Goal: Information Seeking & Learning: Learn about a topic

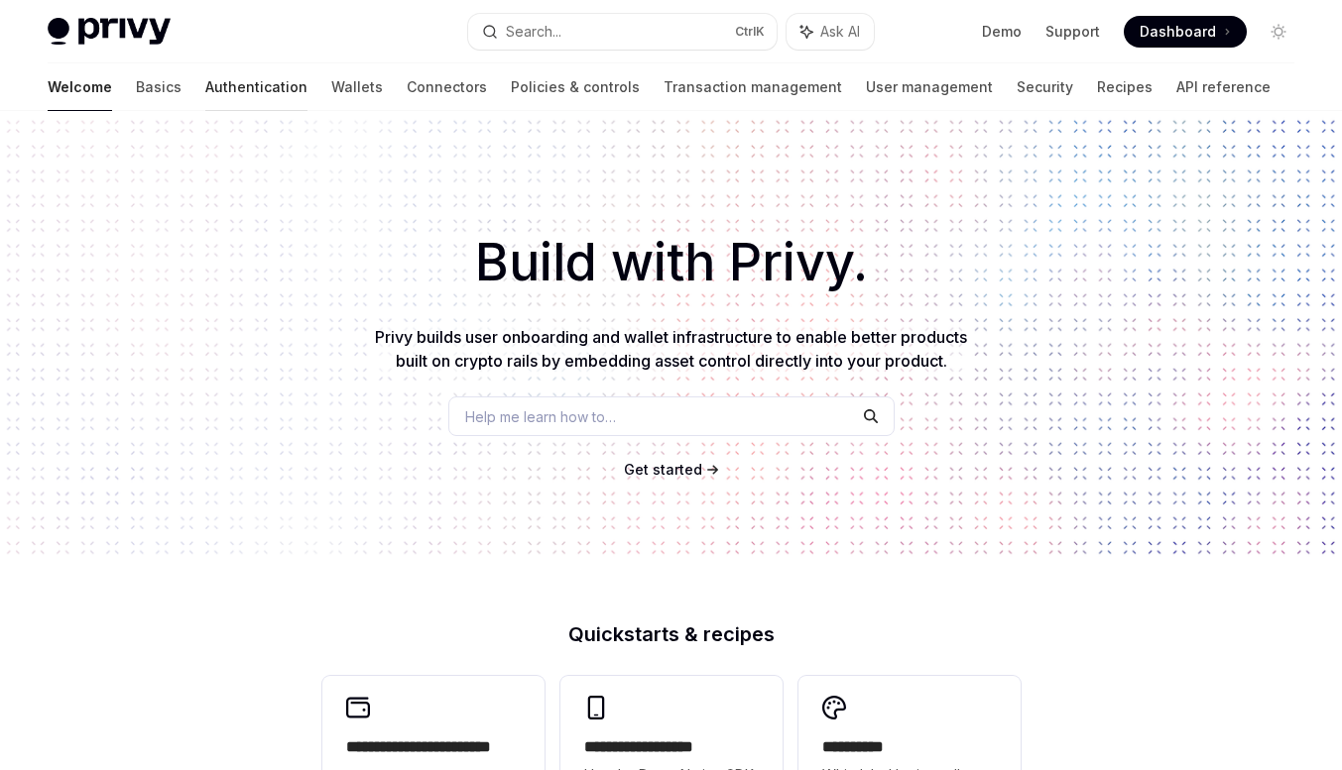
click at [205, 91] on link "Authentication" at bounding box center [256, 87] width 102 height 48
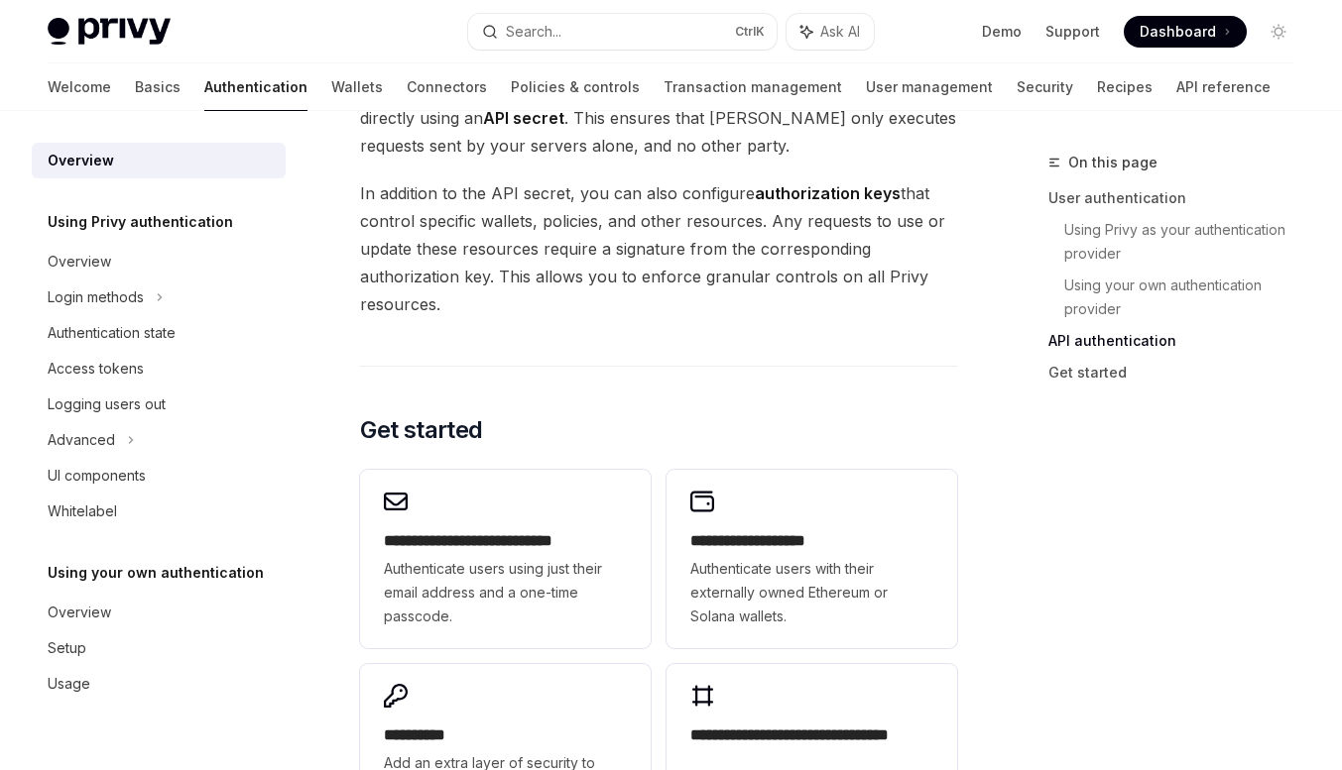
scroll to position [1686, 0]
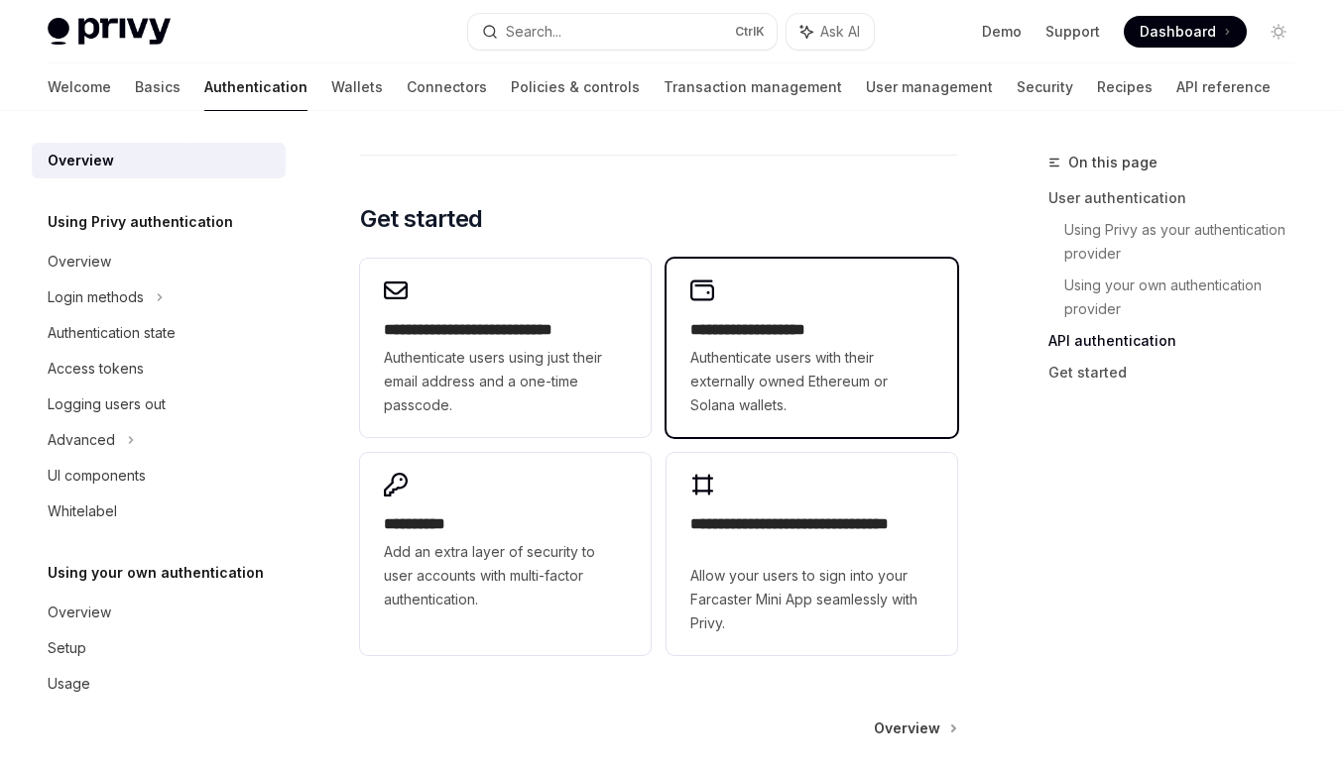
click at [750, 331] on h2 "**********" at bounding box center [811, 330] width 243 height 24
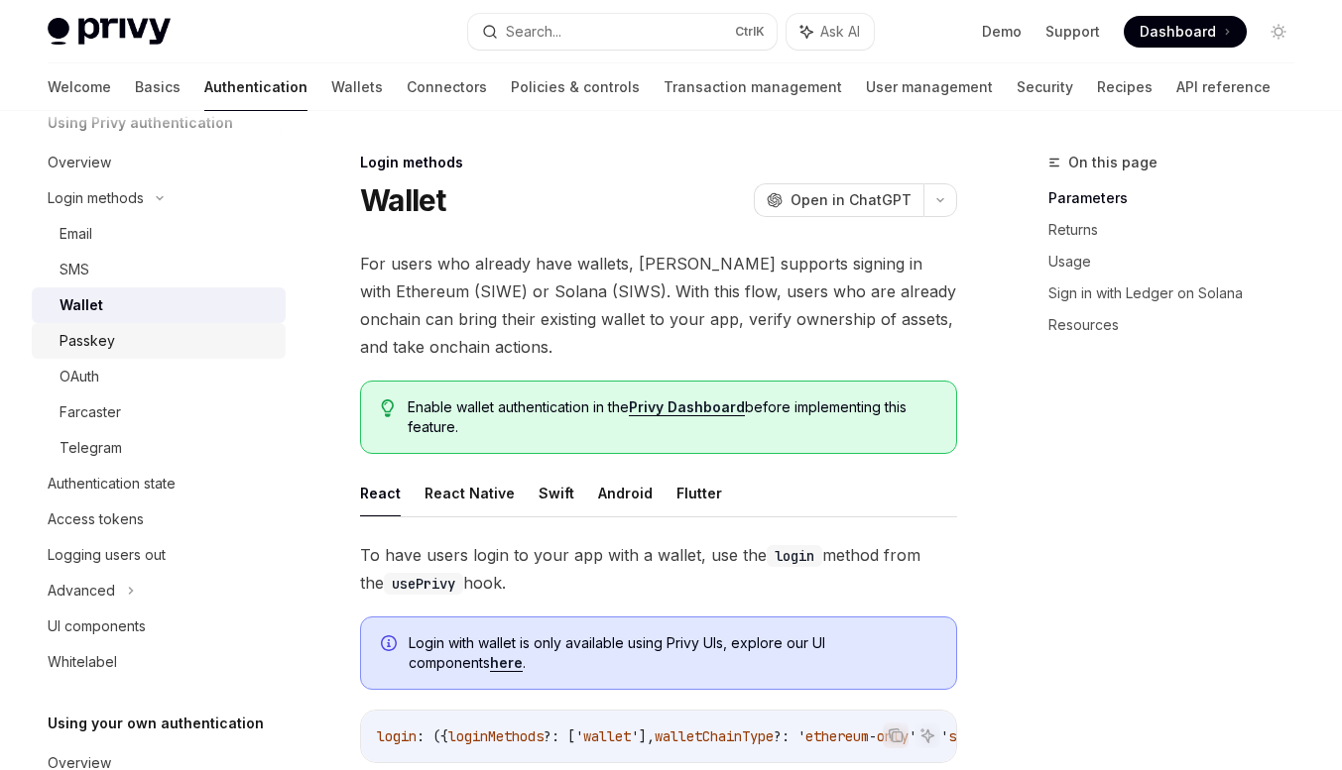
scroll to position [198, 0]
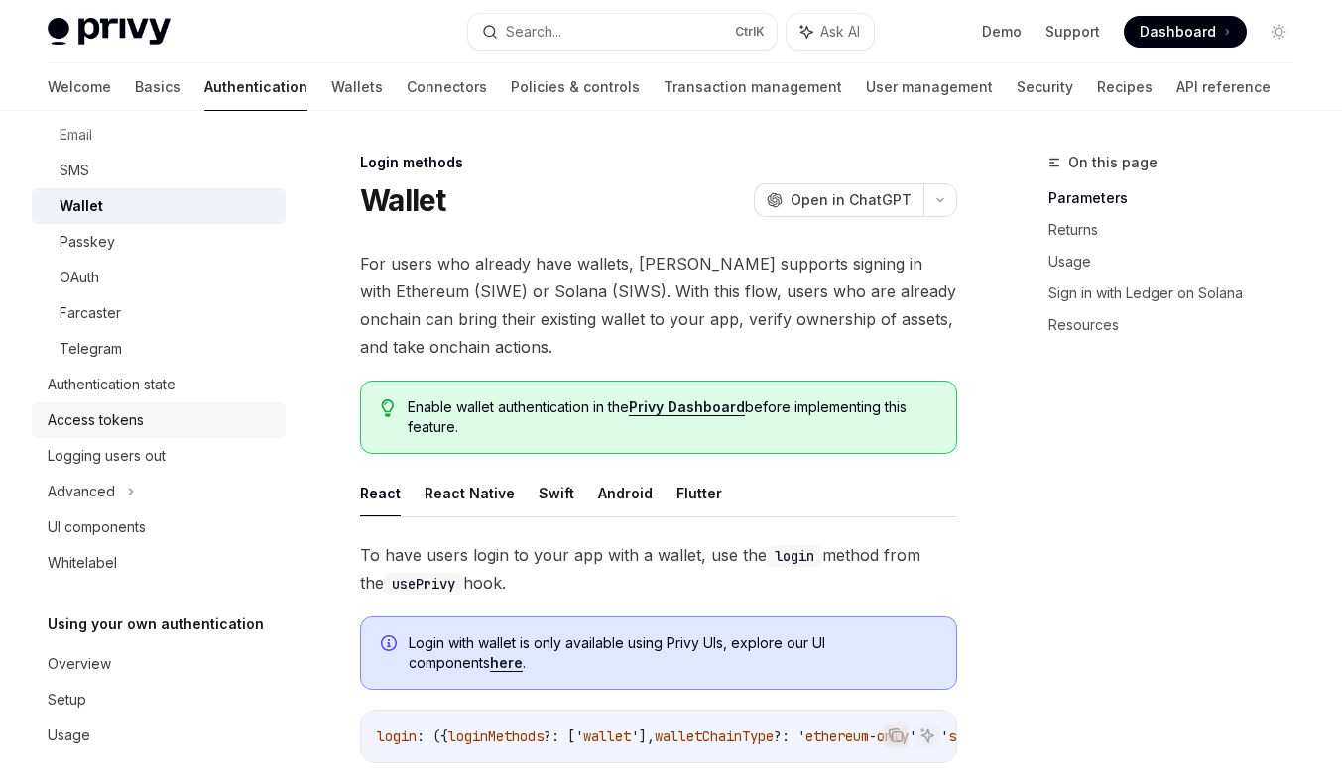
click at [105, 421] on div "Access tokens" at bounding box center [96, 421] width 96 height 24
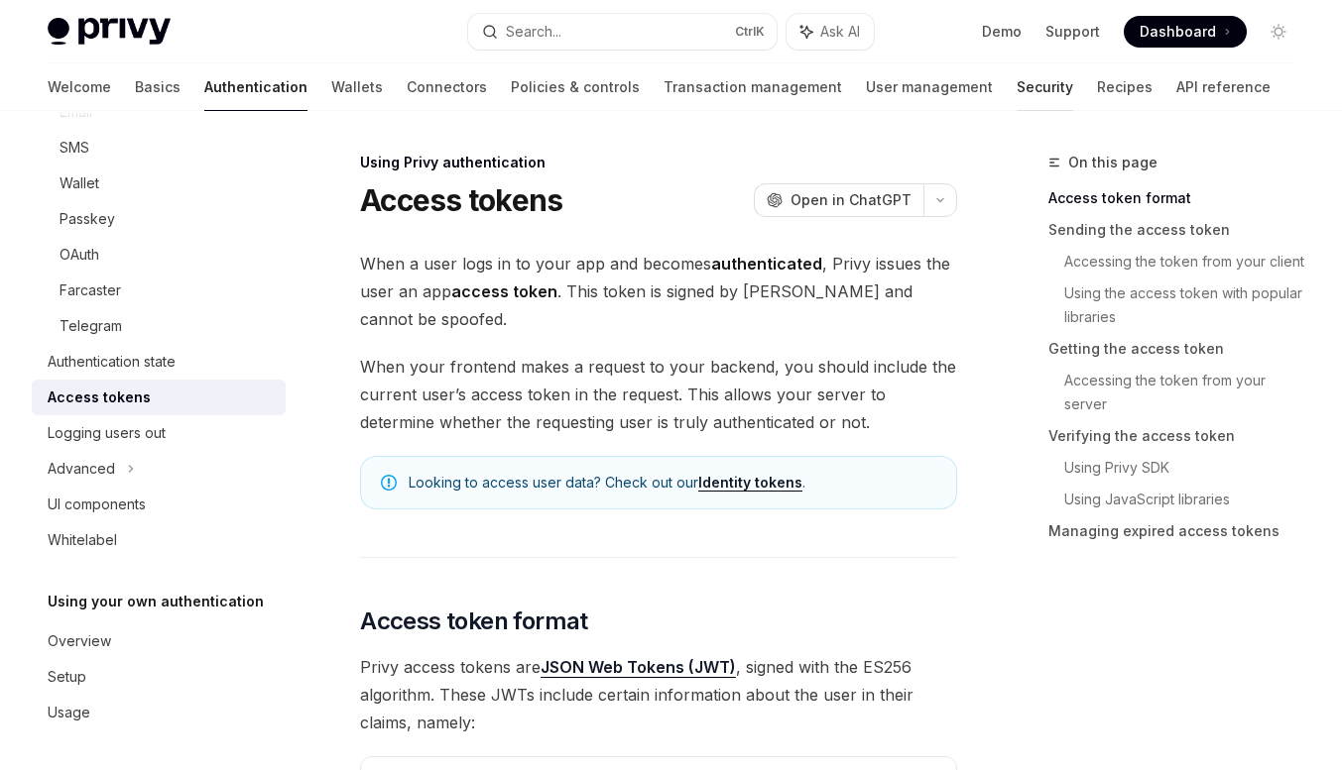
click at [1016, 88] on link "Security" at bounding box center [1044, 87] width 57 height 48
type textarea "*"
